Goal: Task Accomplishment & Management: Use online tool/utility

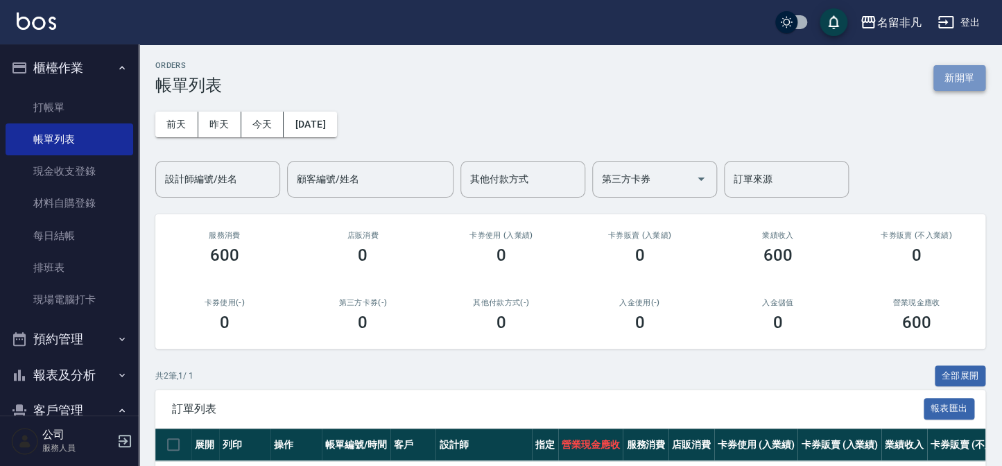
click at [964, 74] on button "新開單" at bounding box center [960, 78] width 52 height 26
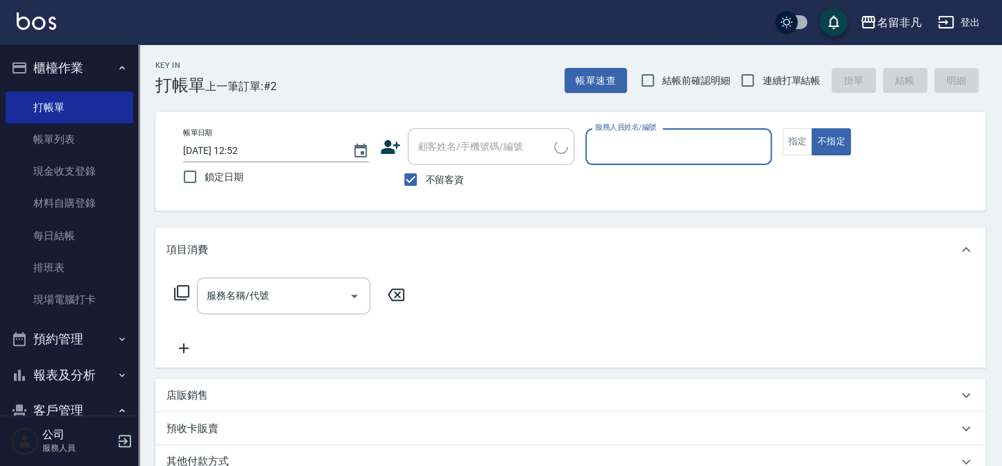
click at [638, 127] on label "服務人員姓名/編號" at bounding box center [625, 127] width 61 height 10
click at [638, 135] on input "服務人員姓名/編號" at bounding box center [678, 147] width 173 height 24
click at [640, 160] on div "服務人員姓名/編號" at bounding box center [678, 146] width 186 height 37
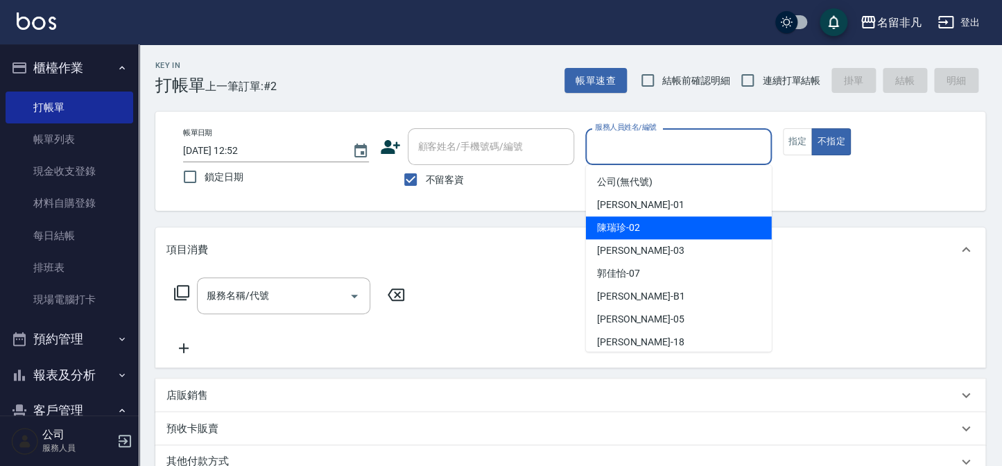
click at [635, 229] on span "[PERSON_NAME]-02" at bounding box center [618, 228] width 43 height 15
type input "陳瑞珍-02"
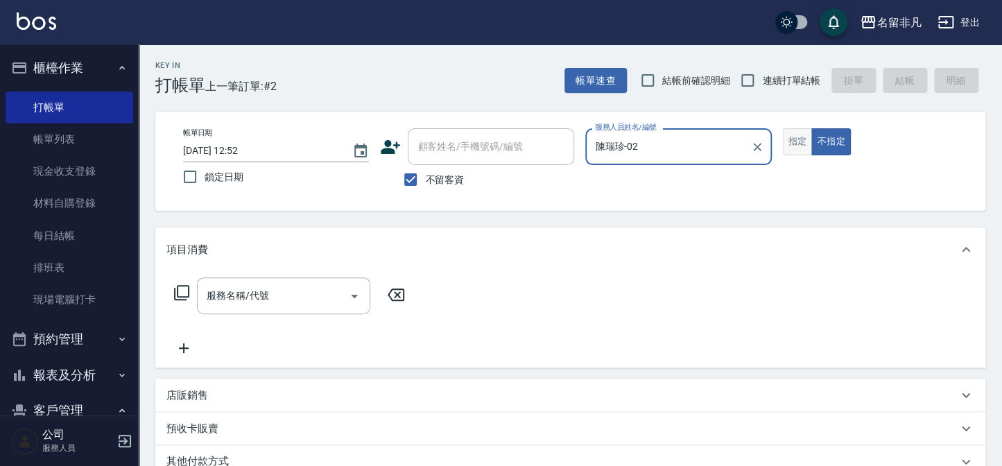
click at [801, 143] on button "指定" at bounding box center [798, 141] width 30 height 27
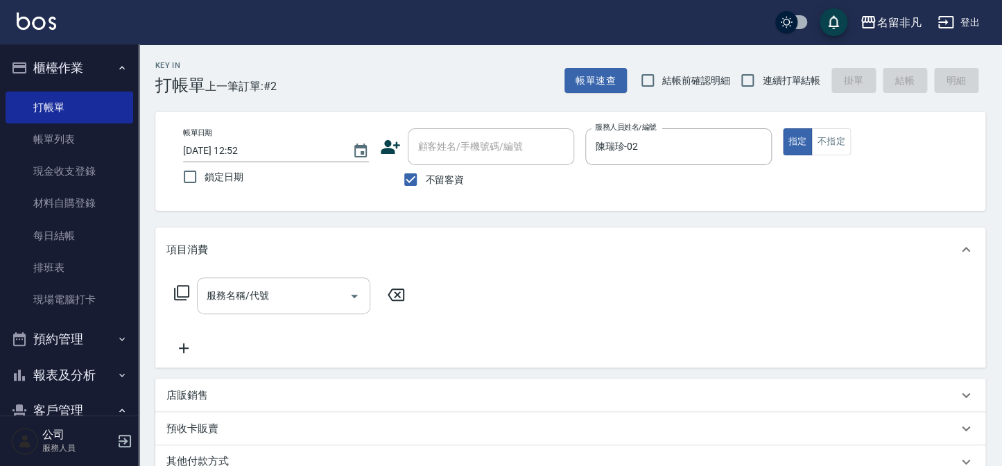
click at [243, 297] on div "服務名稱/代號 服務名稱/代號" at bounding box center [283, 295] width 173 height 37
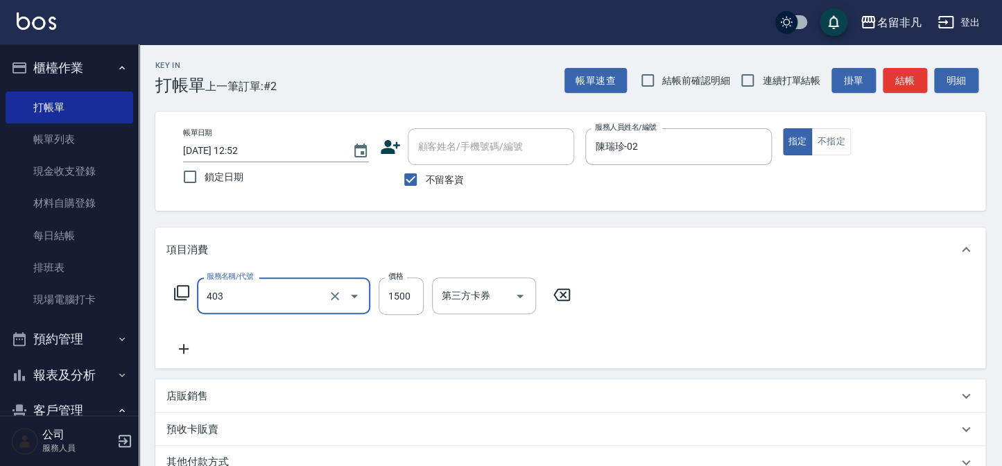
type input "染髮(403)"
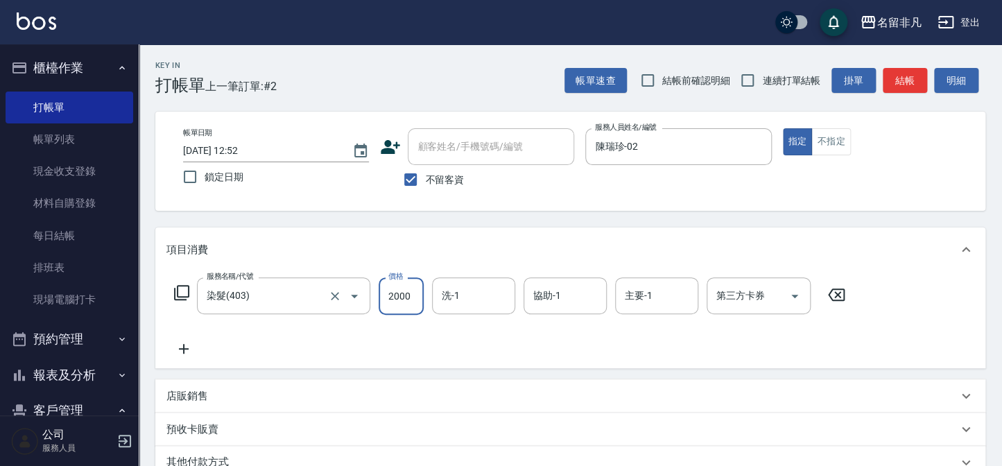
type input "2000"
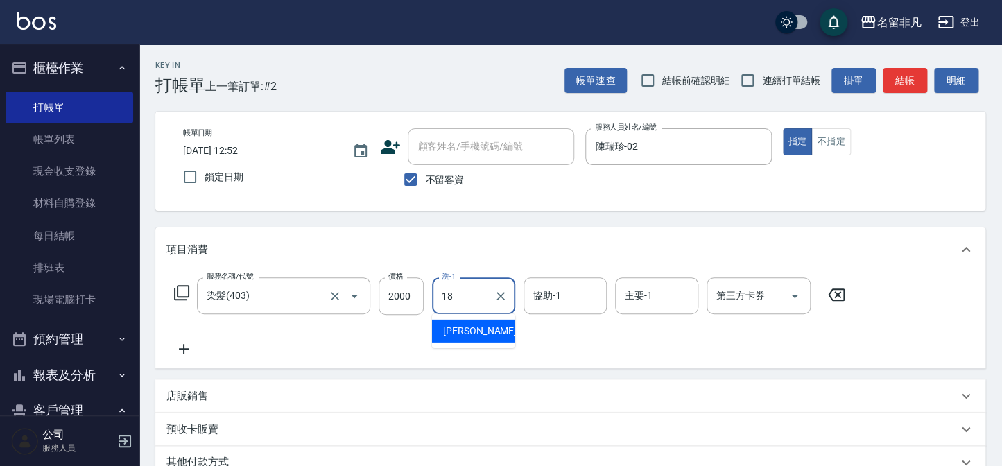
type input "陳子晴-18"
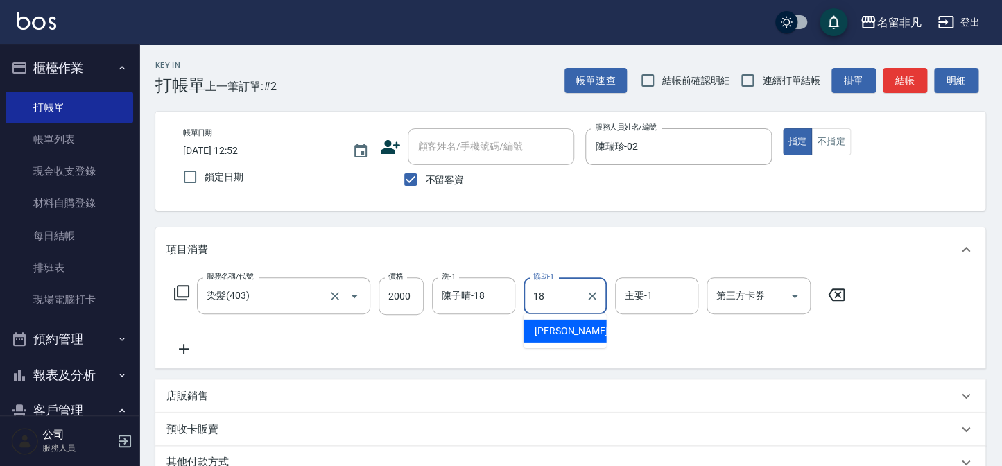
type input "陳子晴-18"
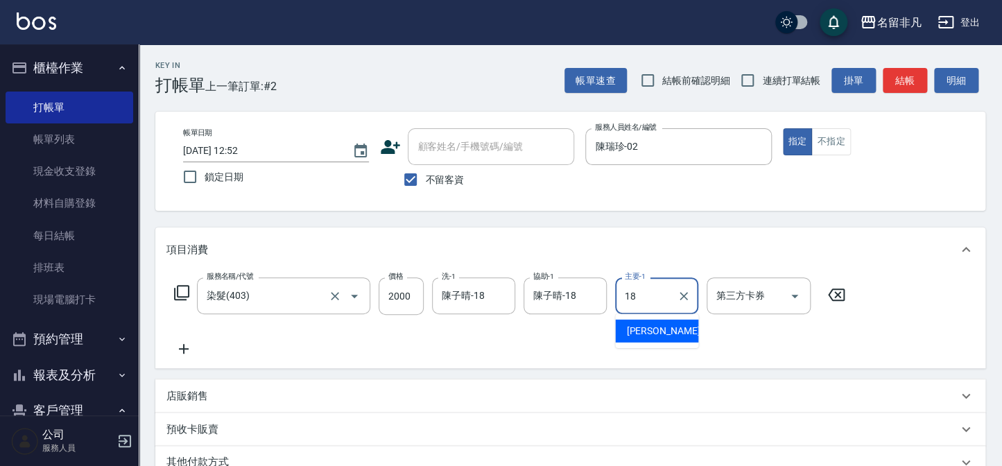
type input "陳子晴-18"
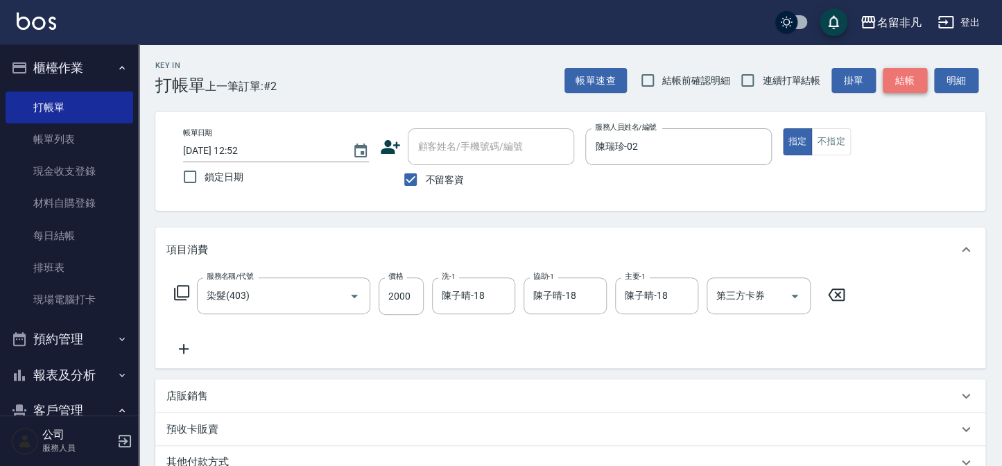
click at [914, 92] on button "結帳" at bounding box center [905, 81] width 44 height 26
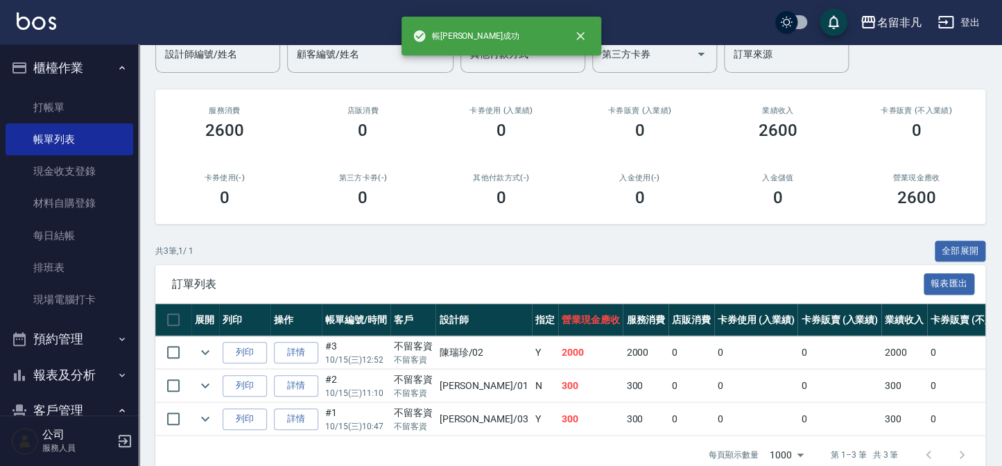
scroll to position [126, 0]
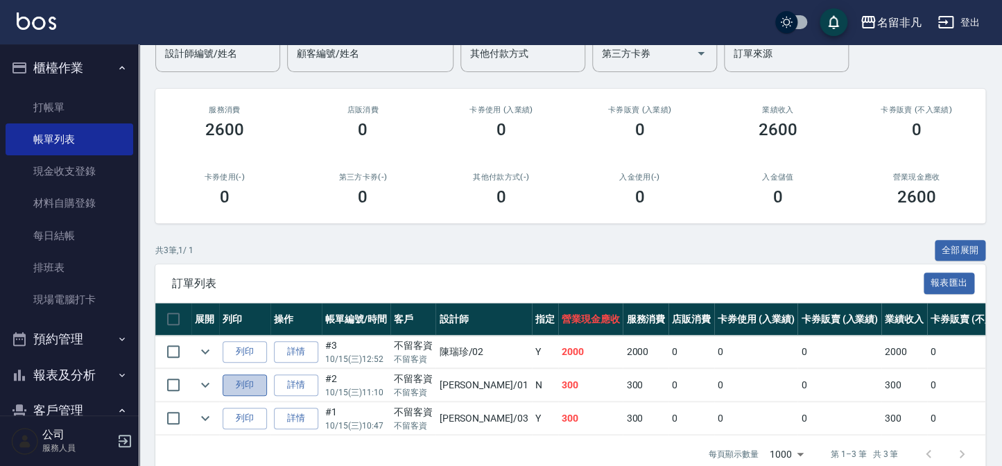
click at [242, 379] on button "列印" at bounding box center [245, 386] width 44 height 22
click at [253, 352] on button "列印" at bounding box center [245, 352] width 44 height 22
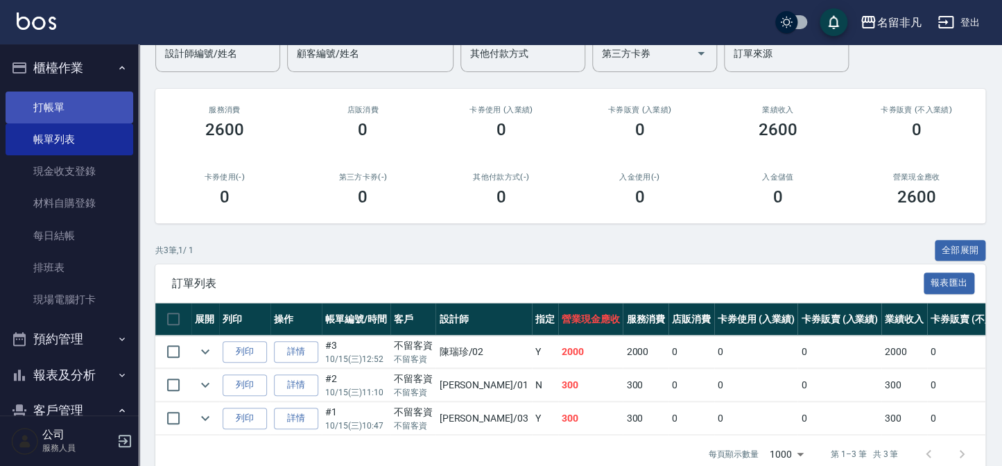
click at [77, 104] on link "打帳單" at bounding box center [70, 108] width 128 height 32
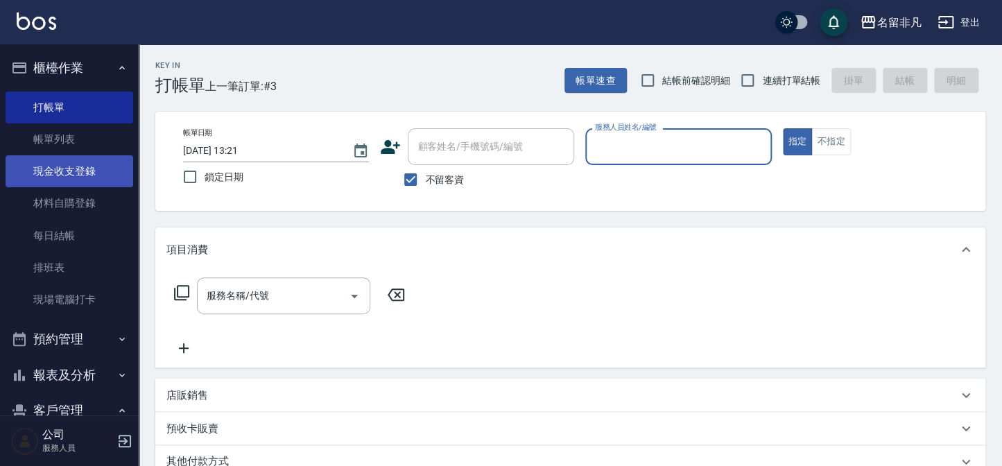
click at [84, 166] on link "現金收支登錄" at bounding box center [70, 171] width 128 height 32
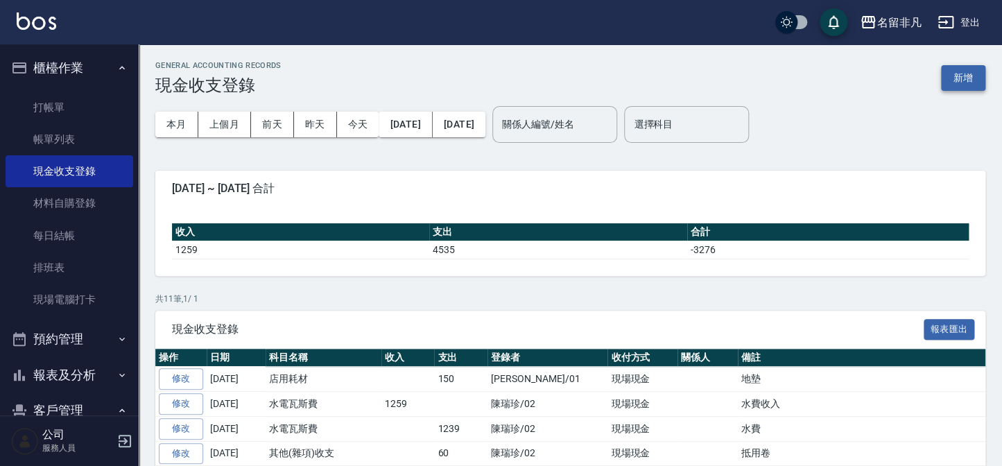
click at [966, 80] on button "新增" at bounding box center [963, 78] width 44 height 26
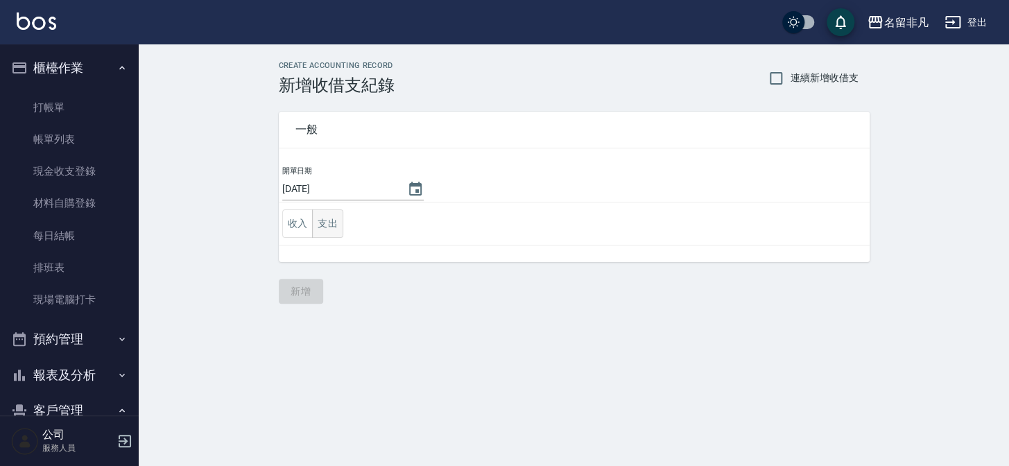
click at [323, 218] on button "支出" at bounding box center [327, 223] width 31 height 28
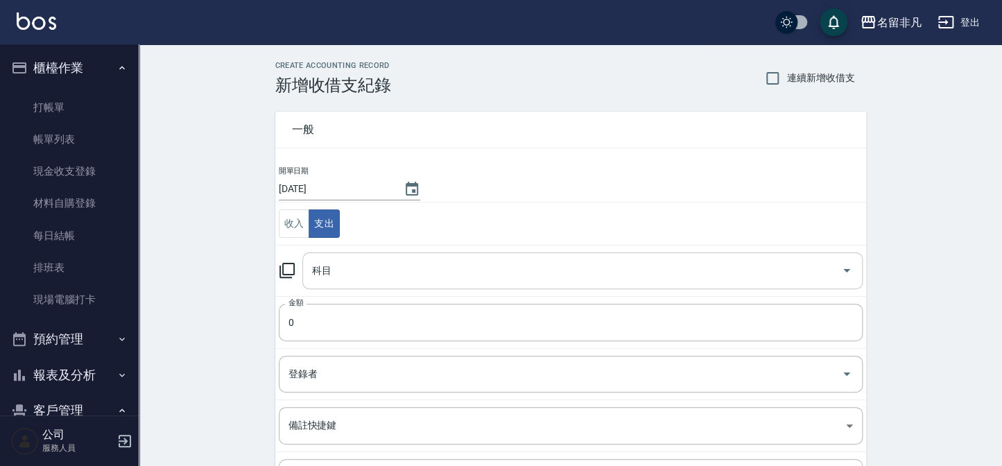
click at [345, 272] on input "科目" at bounding box center [572, 271] width 527 height 24
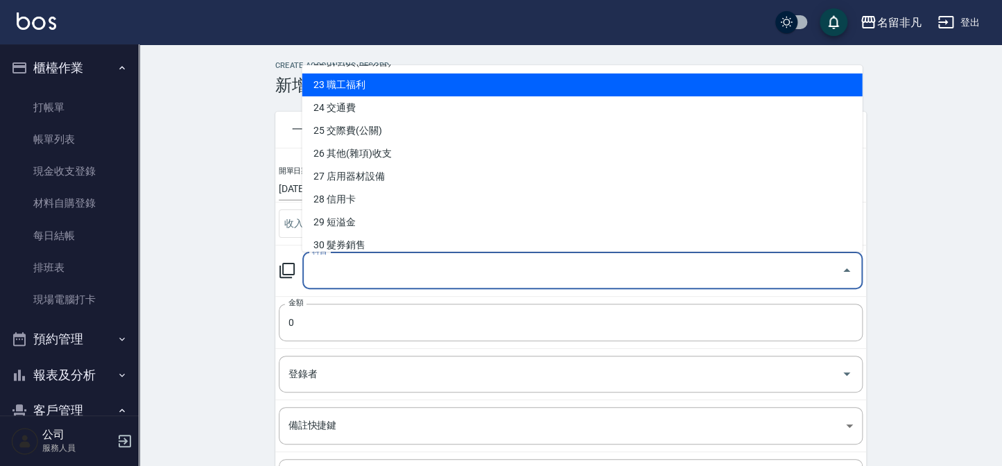
scroll to position [504, 0]
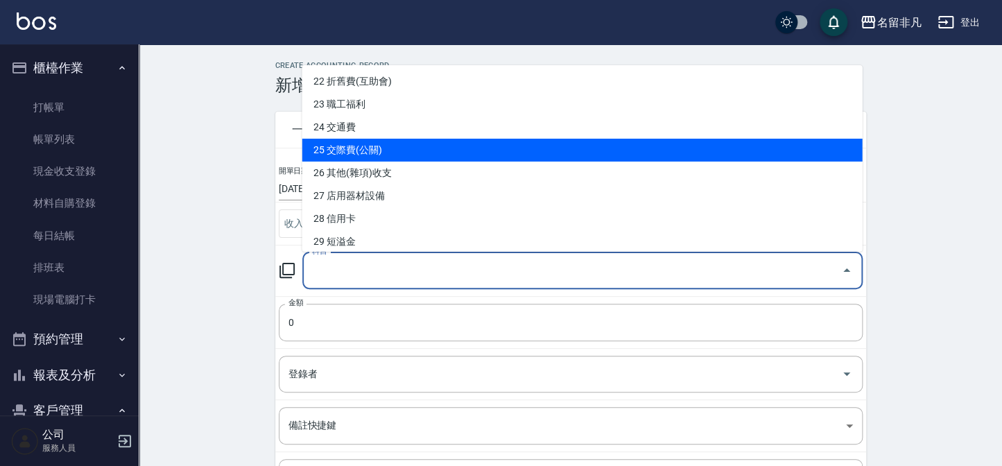
click at [400, 147] on li "25 交際費(公關)" at bounding box center [582, 150] width 560 height 23
type input "25 交際費(公關)"
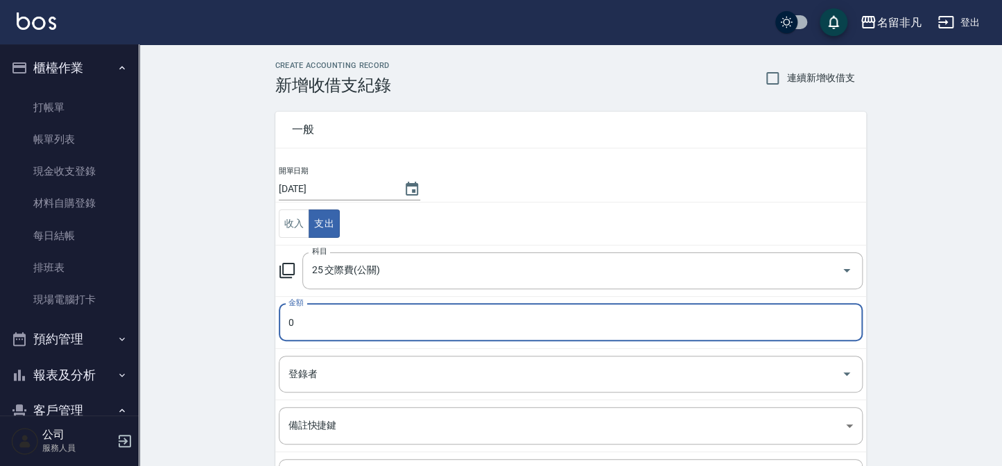
click at [334, 320] on input "0" at bounding box center [571, 322] width 584 height 37
click at [292, 321] on input "0500" at bounding box center [571, 322] width 584 height 37
type input "500"
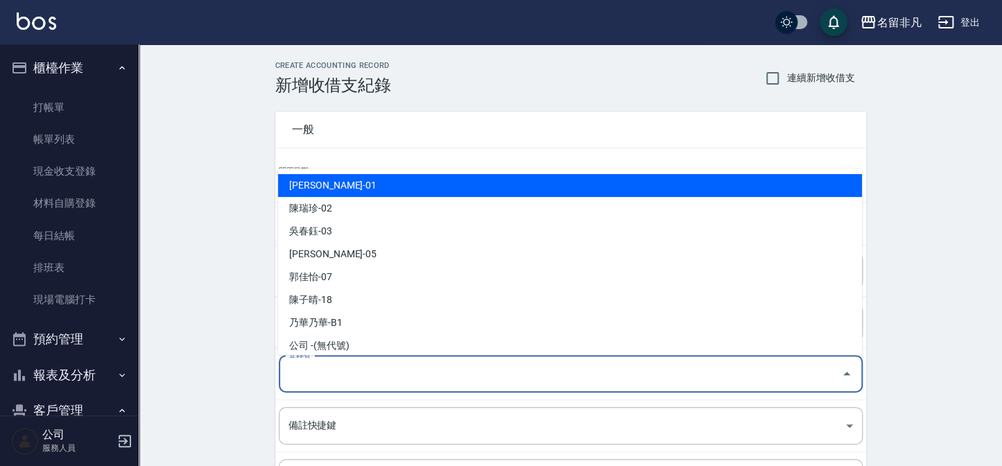
click at [353, 379] on input "登錄者" at bounding box center [560, 374] width 551 height 24
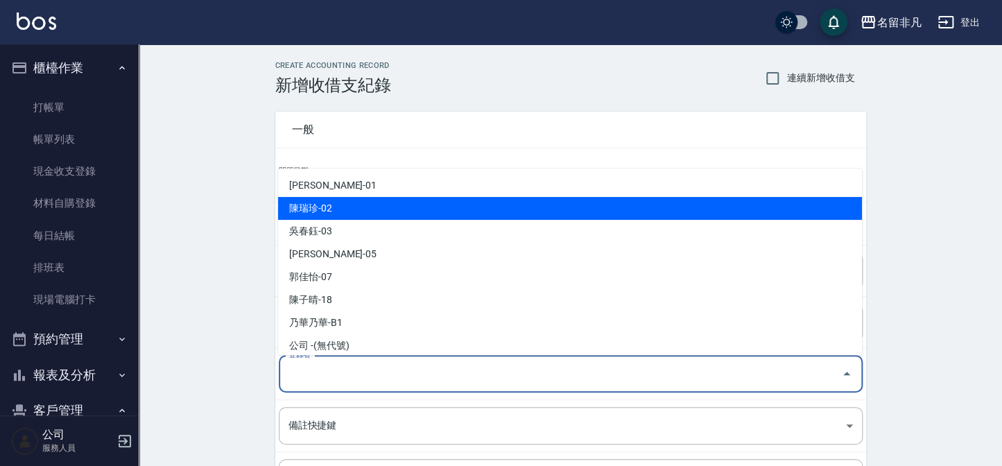
click at [342, 204] on li "陳瑞珍-02" at bounding box center [570, 208] width 584 height 23
type input "陳瑞珍-02"
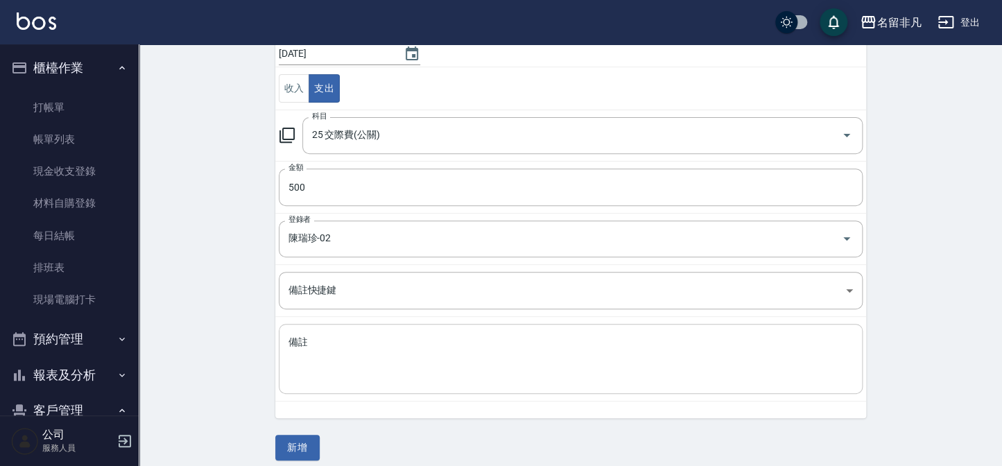
scroll to position [146, 0]
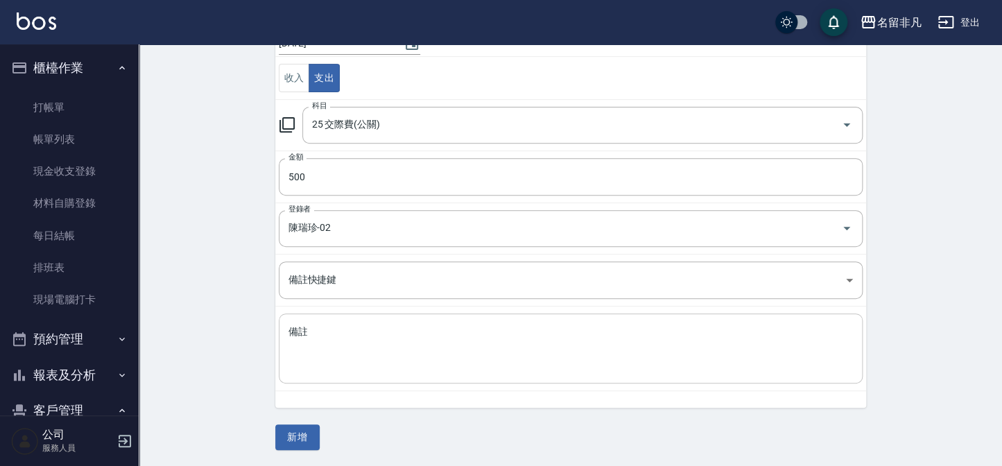
click at [329, 344] on textarea "備註" at bounding box center [571, 348] width 565 height 47
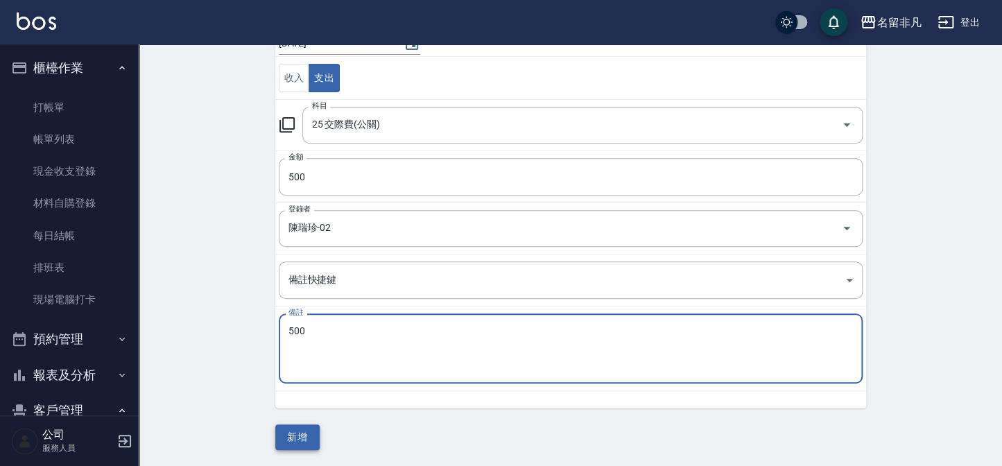
type textarea "500"
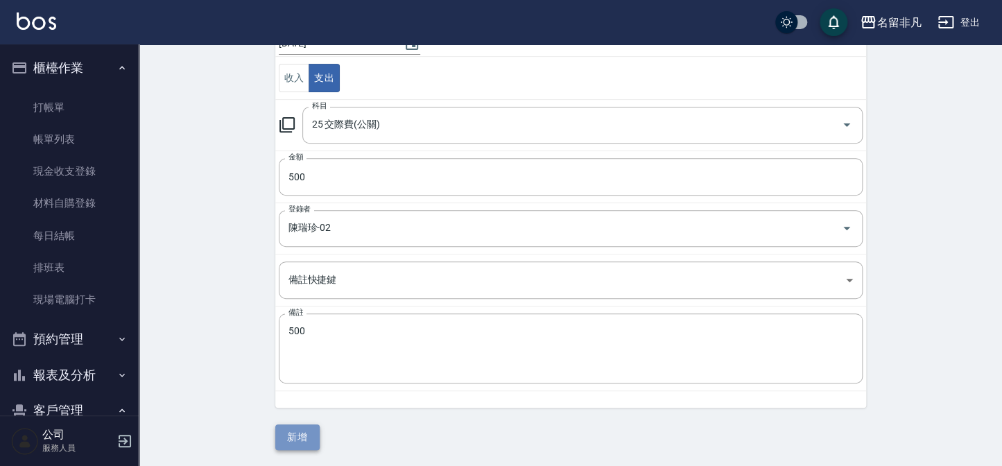
click at [284, 437] on button "新增" at bounding box center [297, 438] width 44 height 26
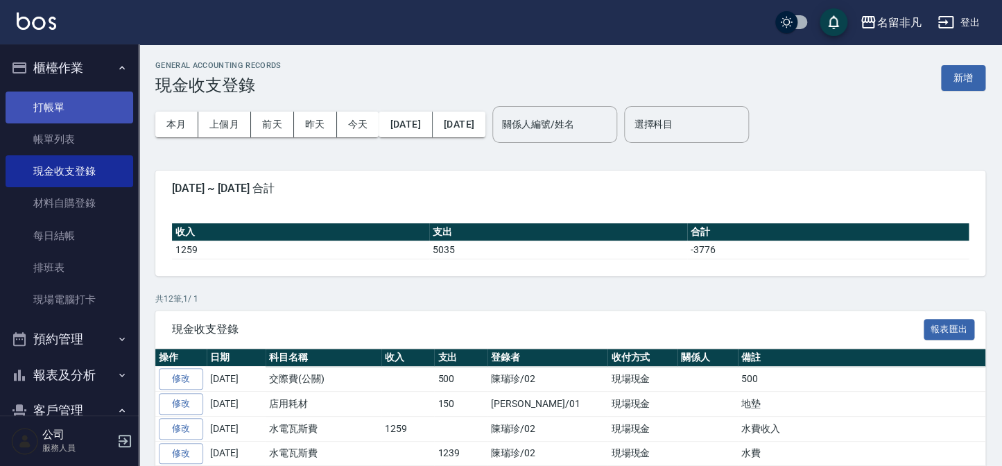
click at [84, 108] on link "打帳單" at bounding box center [70, 108] width 128 height 32
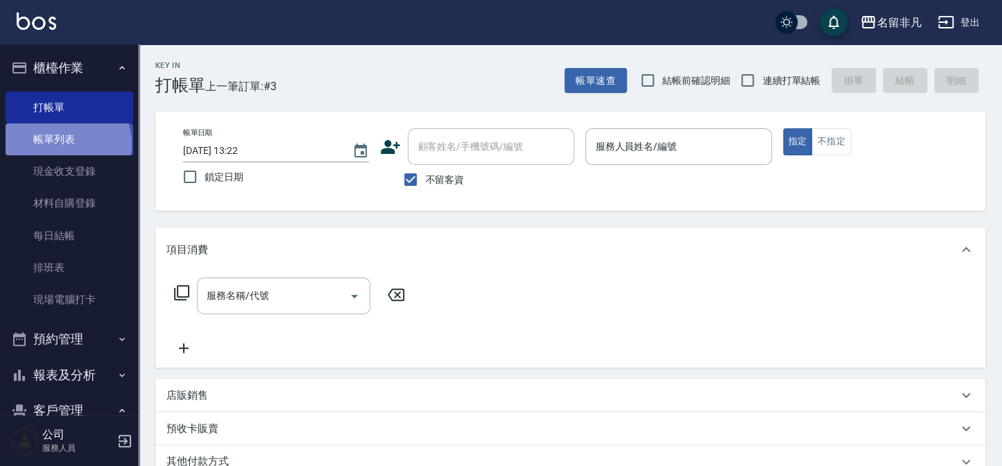
click at [67, 144] on link "帳單列表" at bounding box center [70, 139] width 128 height 32
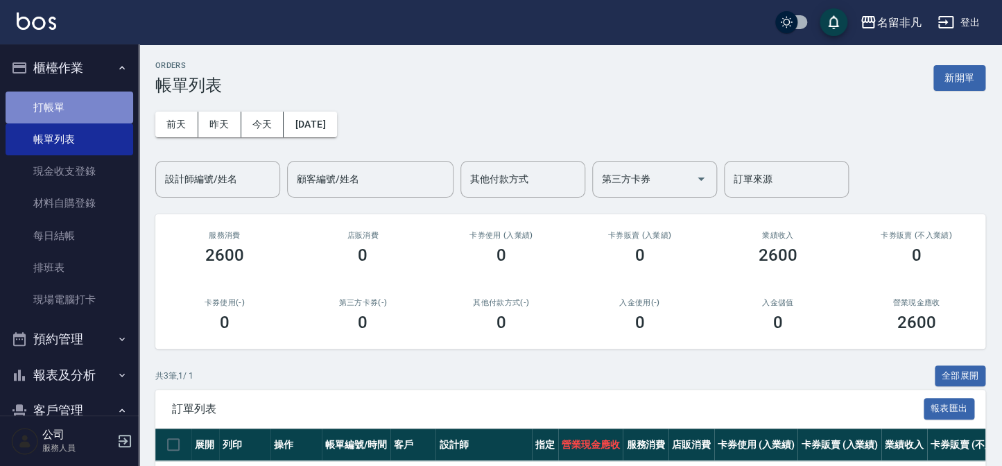
click at [101, 104] on link "打帳單" at bounding box center [70, 108] width 128 height 32
